Goal: Transaction & Acquisition: Purchase product/service

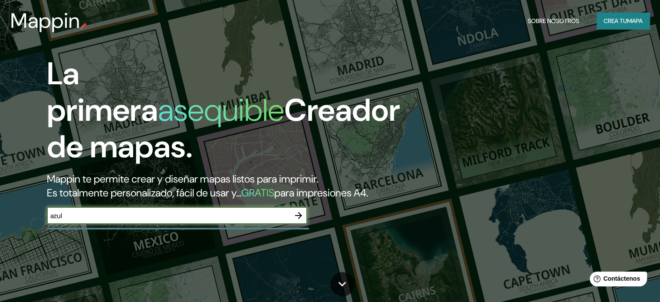
type input "azul"
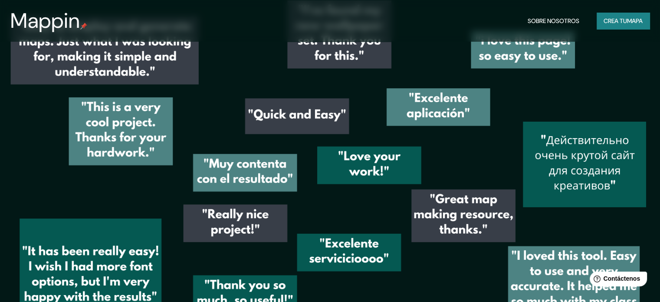
scroll to position [1264, 0]
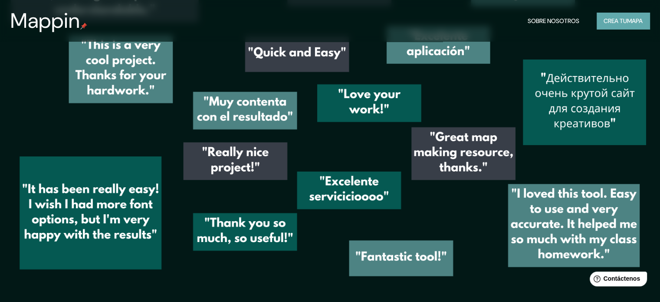
click at [615, 19] on font "Crea tu" at bounding box center [615, 21] width 23 height 8
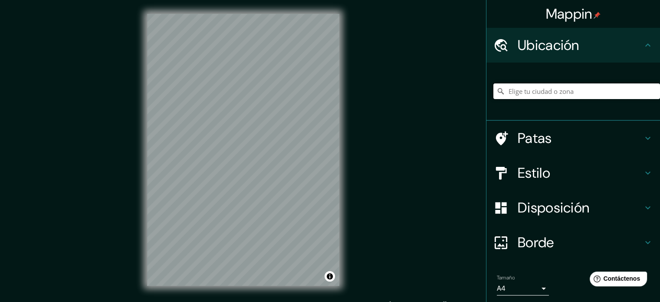
click at [523, 85] on input "Elige tu ciudad o zona" at bounding box center [576, 91] width 167 height 16
paste input "Polideportivo en el [PERSON_NAME] de la Peira- [GEOGRAPHIC_DATA]"
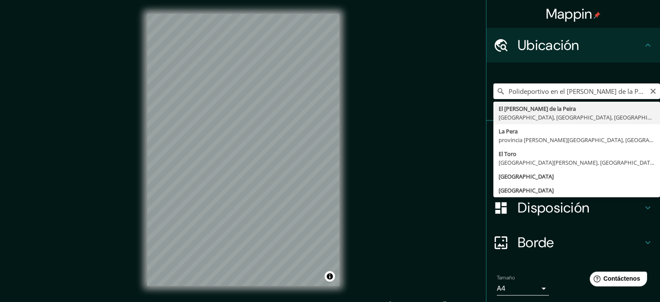
type input "El [PERSON_NAME] de [GEOGRAPHIC_DATA], [GEOGRAPHIC_DATA], [GEOGRAPHIC_DATA], [G…"
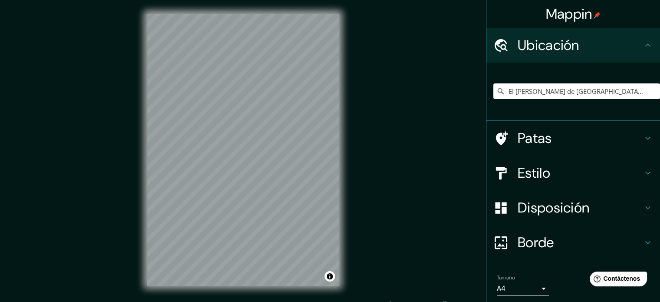
click at [550, 138] on h4 "Patas" at bounding box center [580, 137] width 125 height 17
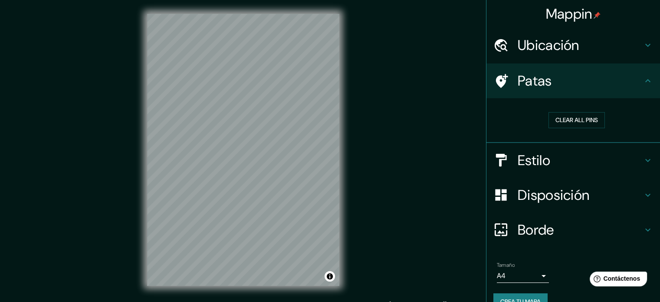
click at [539, 77] on font "Patas" at bounding box center [535, 81] width 34 height 18
click at [636, 76] on div "Patas" at bounding box center [574, 80] width 174 height 35
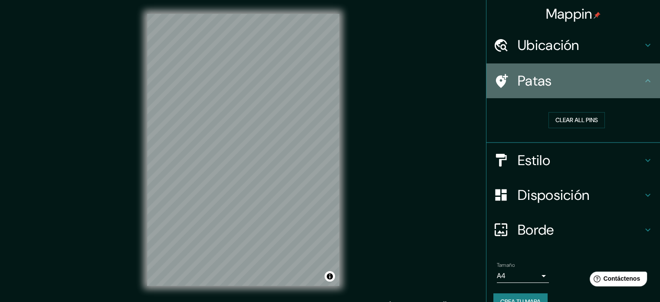
click at [643, 84] on icon at bounding box center [648, 81] width 10 height 10
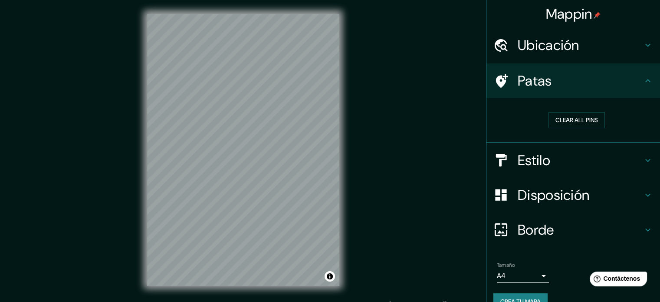
click at [645, 79] on icon at bounding box center [648, 81] width 10 height 10
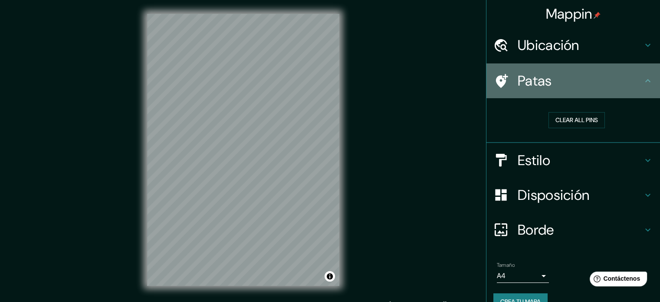
click at [643, 79] on icon at bounding box center [648, 81] width 10 height 10
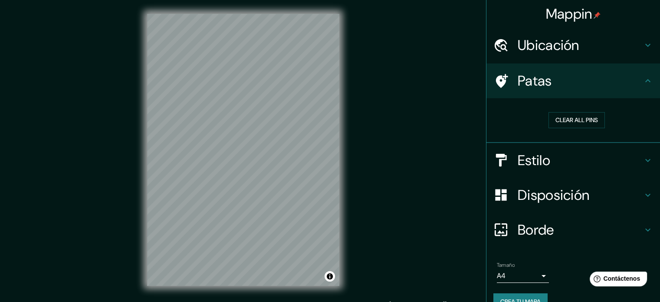
click at [643, 79] on icon at bounding box center [648, 81] width 10 height 10
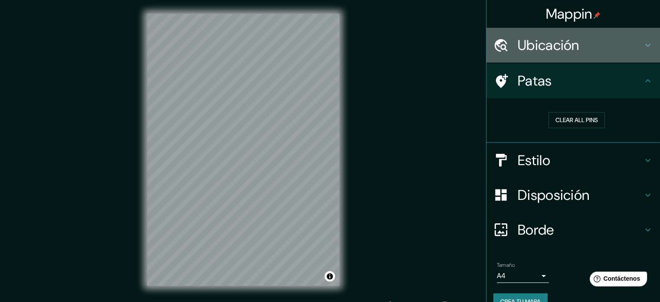
click at [645, 45] on icon at bounding box center [647, 45] width 5 height 3
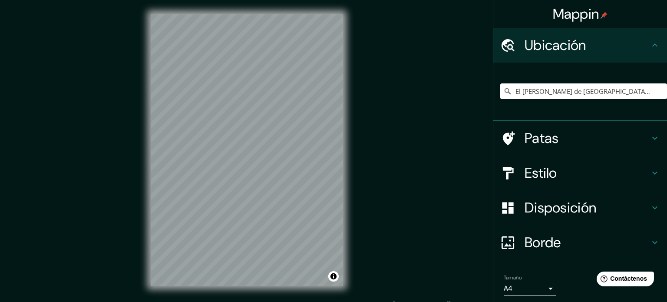
click at [533, 286] on body "Mappin Ubicación El [PERSON_NAME] de [GEOGRAPHIC_DATA], [GEOGRAPHIC_DATA], [GEO…" at bounding box center [333, 151] width 667 height 302
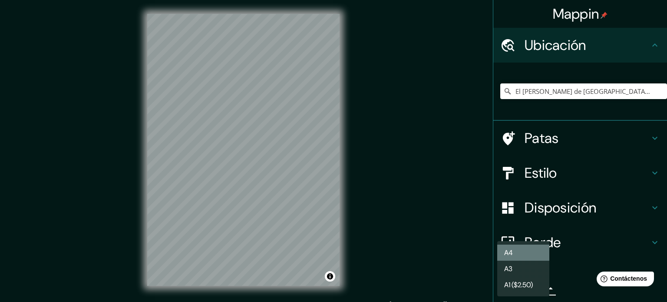
click at [525, 255] on li "A4" at bounding box center [523, 252] width 52 height 16
click at [507, 290] on body "Mappin Ubicación El [PERSON_NAME] de [GEOGRAPHIC_DATA], [GEOGRAPHIC_DATA], [GEO…" at bounding box center [333, 151] width 667 height 302
click at [521, 269] on li "A3" at bounding box center [523, 268] width 52 height 16
click at [518, 289] on body "Mappin Ubicación El [PERSON_NAME] de [GEOGRAPHIC_DATA], [GEOGRAPHIC_DATA], [GEO…" at bounding box center [333, 151] width 667 height 302
click at [526, 256] on li "A4" at bounding box center [523, 252] width 52 height 16
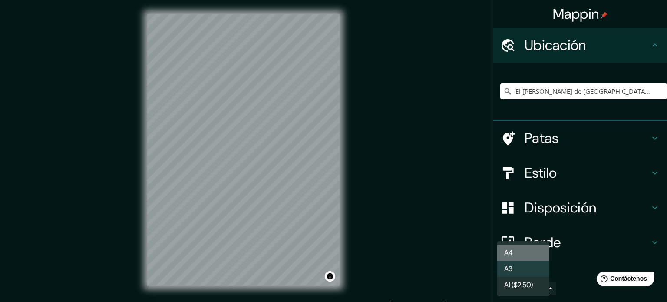
type input "single"
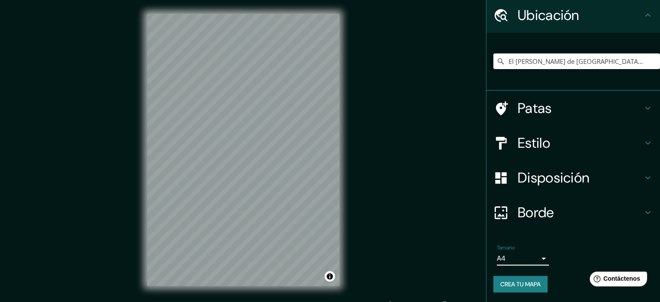
click at [581, 181] on font "Disposición" at bounding box center [554, 177] width 72 height 18
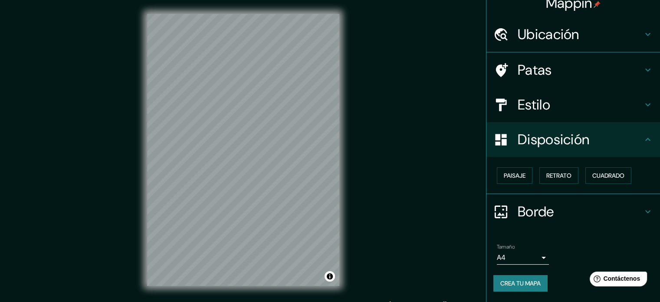
scroll to position [10, 0]
click at [557, 101] on h4 "Estilo" at bounding box center [580, 104] width 125 height 17
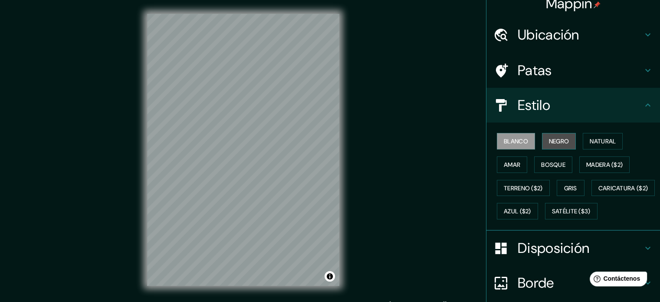
click at [550, 143] on font "Negro" at bounding box center [559, 141] width 20 height 8
click at [592, 137] on font "Natural" at bounding box center [603, 141] width 26 height 8
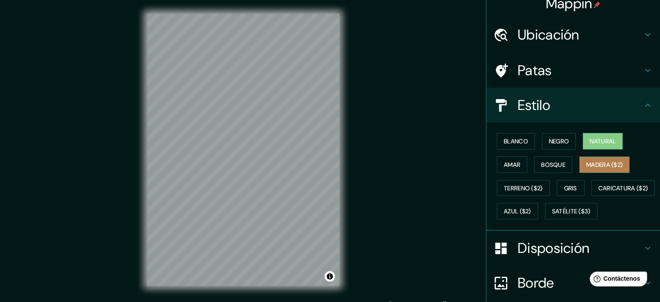
click at [598, 161] on font "Madera ($2)" at bounding box center [604, 165] width 36 height 8
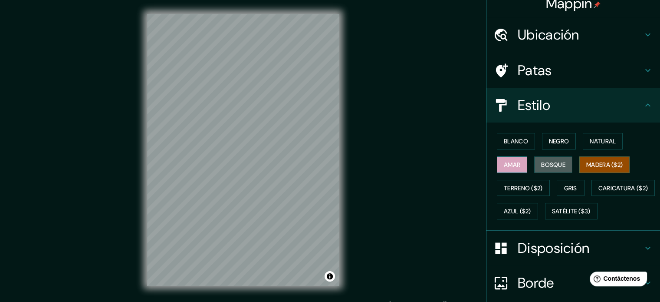
drag, startPoint x: 550, startPoint y: 166, endPoint x: 508, endPoint y: 161, distance: 42.4
click at [549, 166] on font "Bosque" at bounding box center [553, 165] width 24 height 8
click at [504, 161] on font "Amar" at bounding box center [512, 165] width 16 height 8
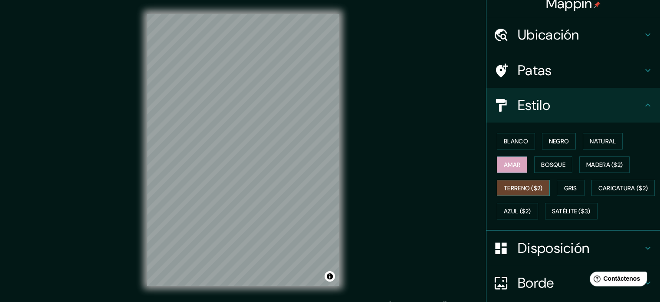
click at [509, 185] on font "Terreno ($2)" at bounding box center [523, 188] width 39 height 8
click at [598, 192] on font "Caricatura ($2)" at bounding box center [623, 188] width 50 height 8
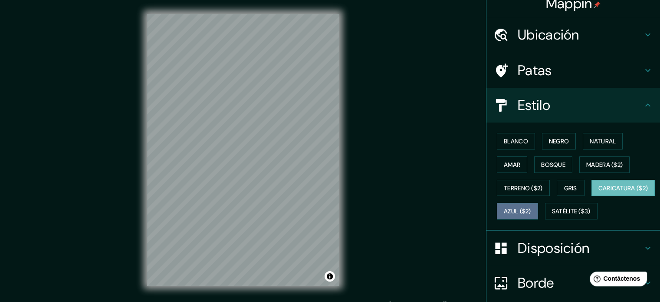
click at [531, 205] on font "Azul ($2)" at bounding box center [517, 210] width 27 height 11
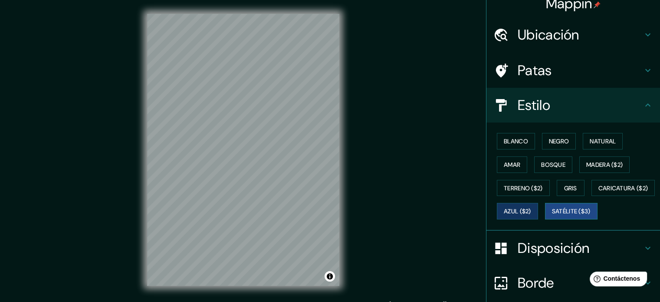
click at [552, 215] on font "Satélite ($3)" at bounding box center [571, 211] width 39 height 8
click at [567, 186] on font "Gris" at bounding box center [570, 188] width 13 height 8
click at [552, 215] on font "Satélite ($3)" at bounding box center [571, 211] width 39 height 8
click at [567, 186] on font "Gris" at bounding box center [570, 188] width 13 height 8
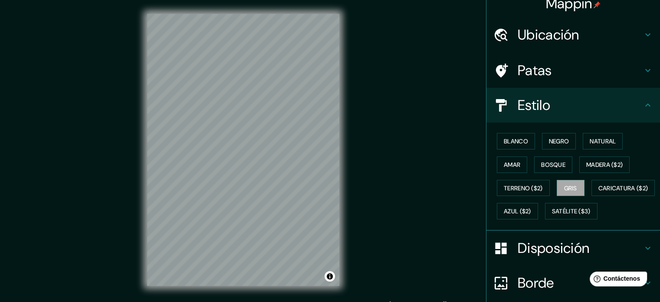
click at [565, 172] on div "Blanco Negro Natural Amar Bosque Madera ($2) Terreno ($2) Gris Caricatura ($2) …" at bounding box center [576, 175] width 167 height 93
click at [549, 165] on font "Bosque" at bounding box center [553, 165] width 24 height 8
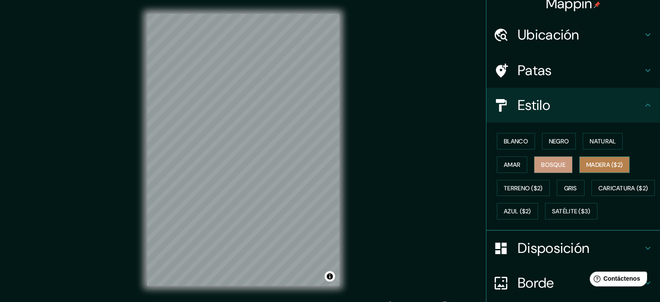
click at [604, 161] on font "Madera ($2)" at bounding box center [604, 165] width 36 height 8
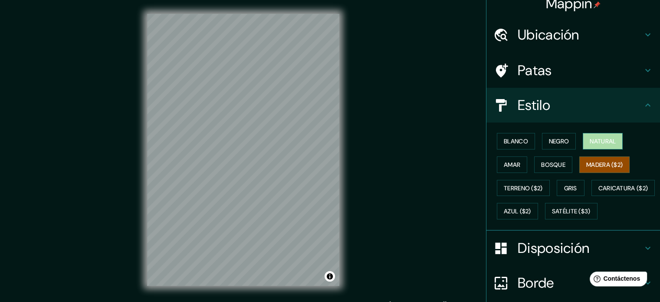
click at [601, 144] on font "Natural" at bounding box center [603, 141] width 26 height 8
click at [559, 144] on font "Negro" at bounding box center [559, 141] width 20 height 8
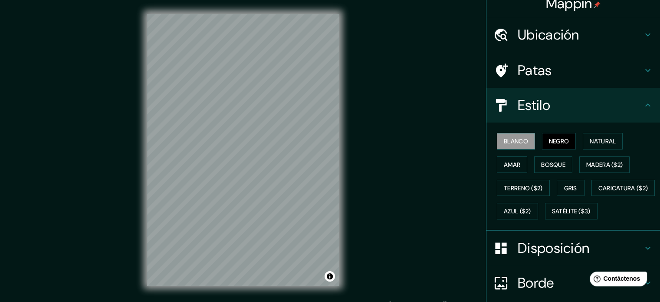
click at [507, 137] on font "Blanco" at bounding box center [516, 141] width 24 height 8
click at [504, 167] on font "Amar" at bounding box center [512, 165] width 16 height 8
click at [570, 130] on div "Blanco Negro Natural Amar Bosque Madera ($2) Terreno ($2) Gris Caricatura ($2) …" at bounding box center [576, 175] width 167 height 93
click at [560, 145] on font "Negro" at bounding box center [559, 140] width 20 height 11
click at [601, 133] on button "Natural" at bounding box center [603, 141] width 40 height 16
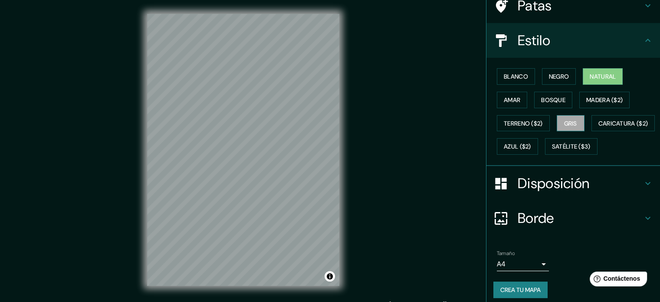
scroll to position [102, 0]
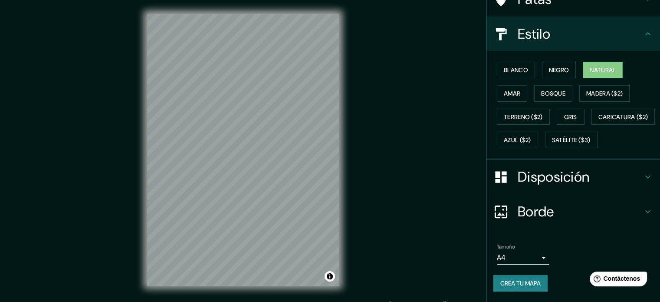
click at [528, 282] on font "Crea tu mapa" at bounding box center [520, 283] width 40 height 8
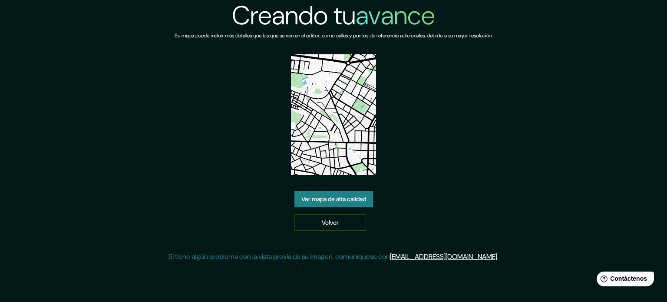
click at [348, 201] on font "Ver mapa de alta calidad" at bounding box center [333, 199] width 65 height 8
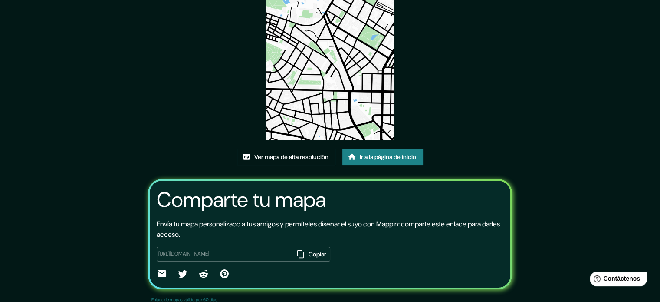
scroll to position [87, 0]
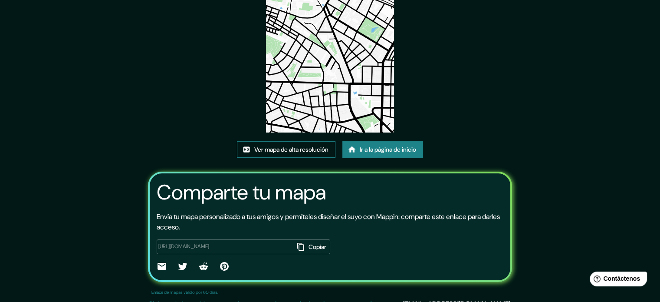
click at [284, 151] on font "Ver mapa de alta resolución" at bounding box center [291, 149] width 74 height 8
